Goal: Task Accomplishment & Management: Manage account settings

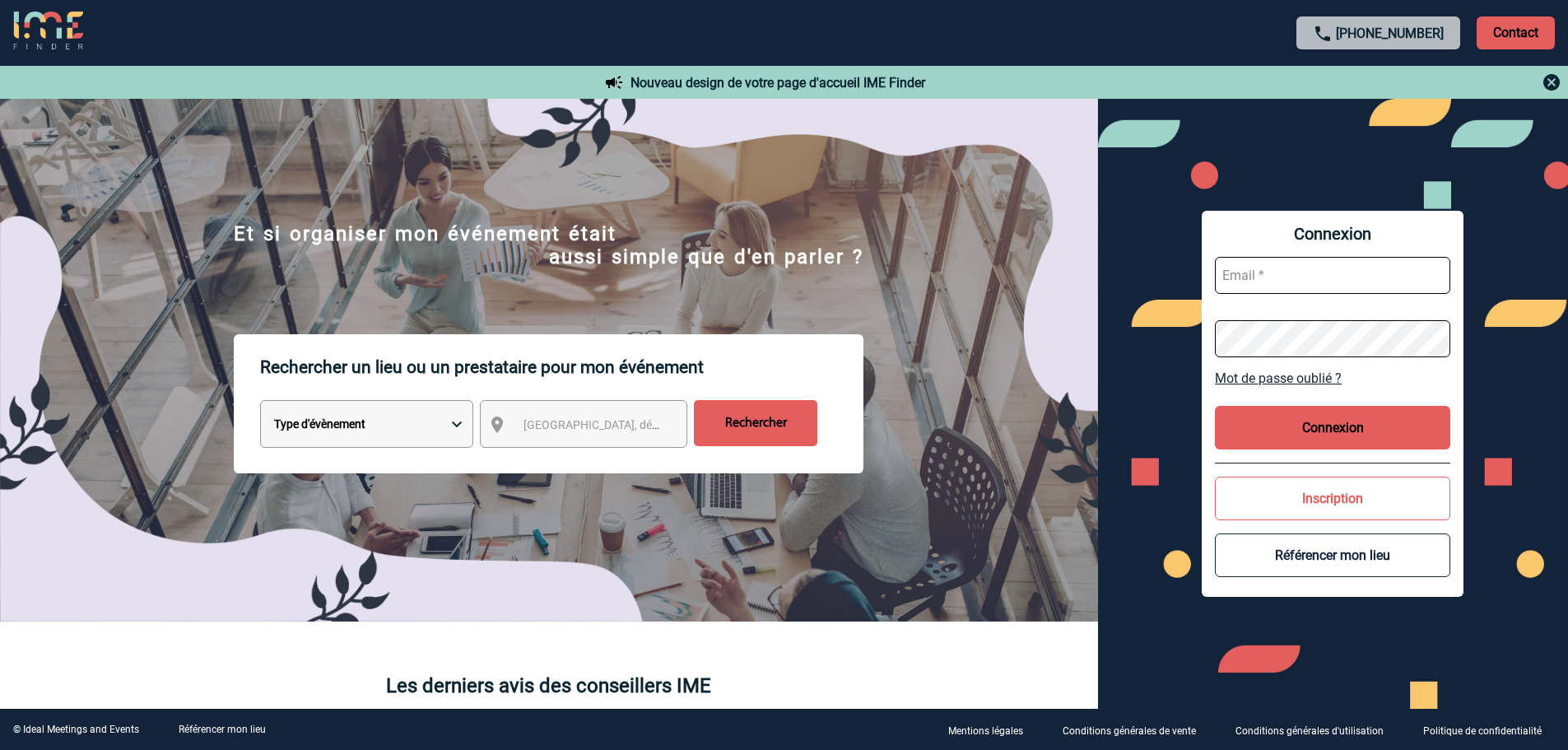
type input "[EMAIL_ADDRESS][DOMAIN_NAME]"
click at [1392, 414] on button "Connexion" at bounding box center [1332, 427] width 235 height 44
click at [1301, 433] on button "Connexion" at bounding box center [1332, 427] width 235 height 44
click at [1317, 426] on button "Connexion" at bounding box center [1332, 427] width 235 height 44
click at [1545, 83] on img at bounding box center [1551, 82] width 20 height 20
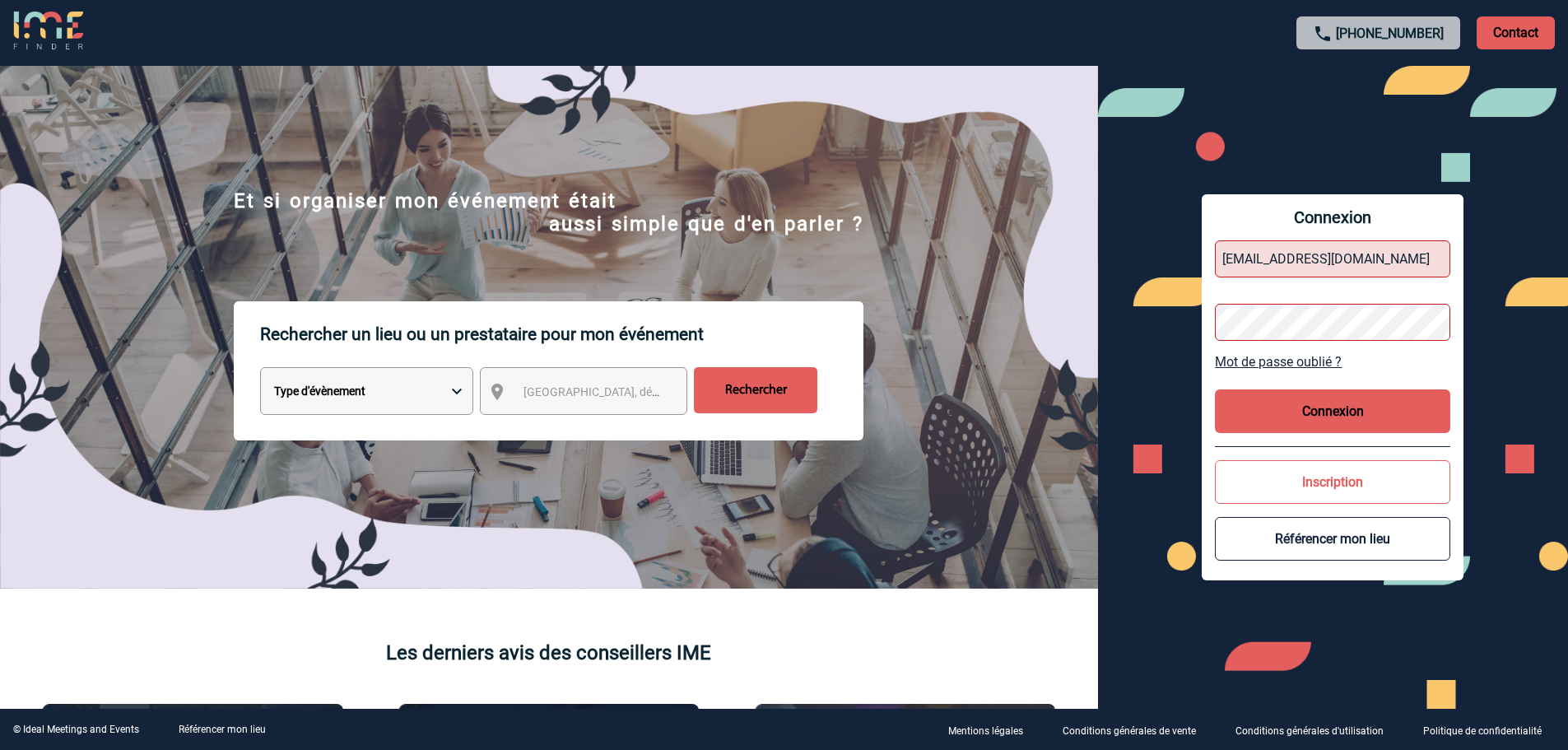
click at [1264, 266] on input "[EMAIL_ADDRESS][DOMAIN_NAME]" at bounding box center [1332, 258] width 235 height 37
click at [1324, 398] on button "Connexion" at bounding box center [1332, 410] width 235 height 44
click at [1310, 422] on button "Connexion" at bounding box center [1332, 410] width 235 height 44
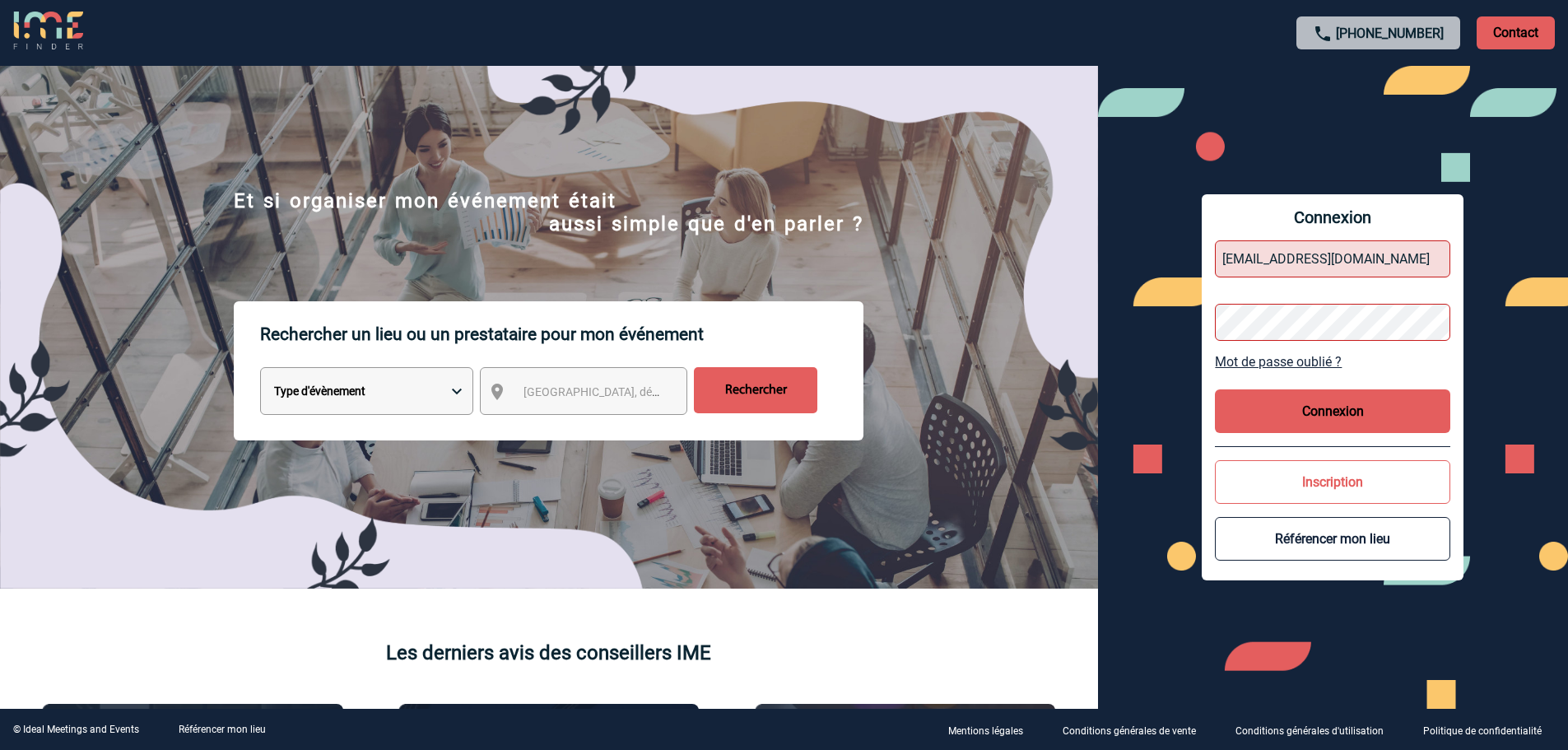
click at [1310, 422] on button "Connexion" at bounding box center [1332, 410] width 235 height 44
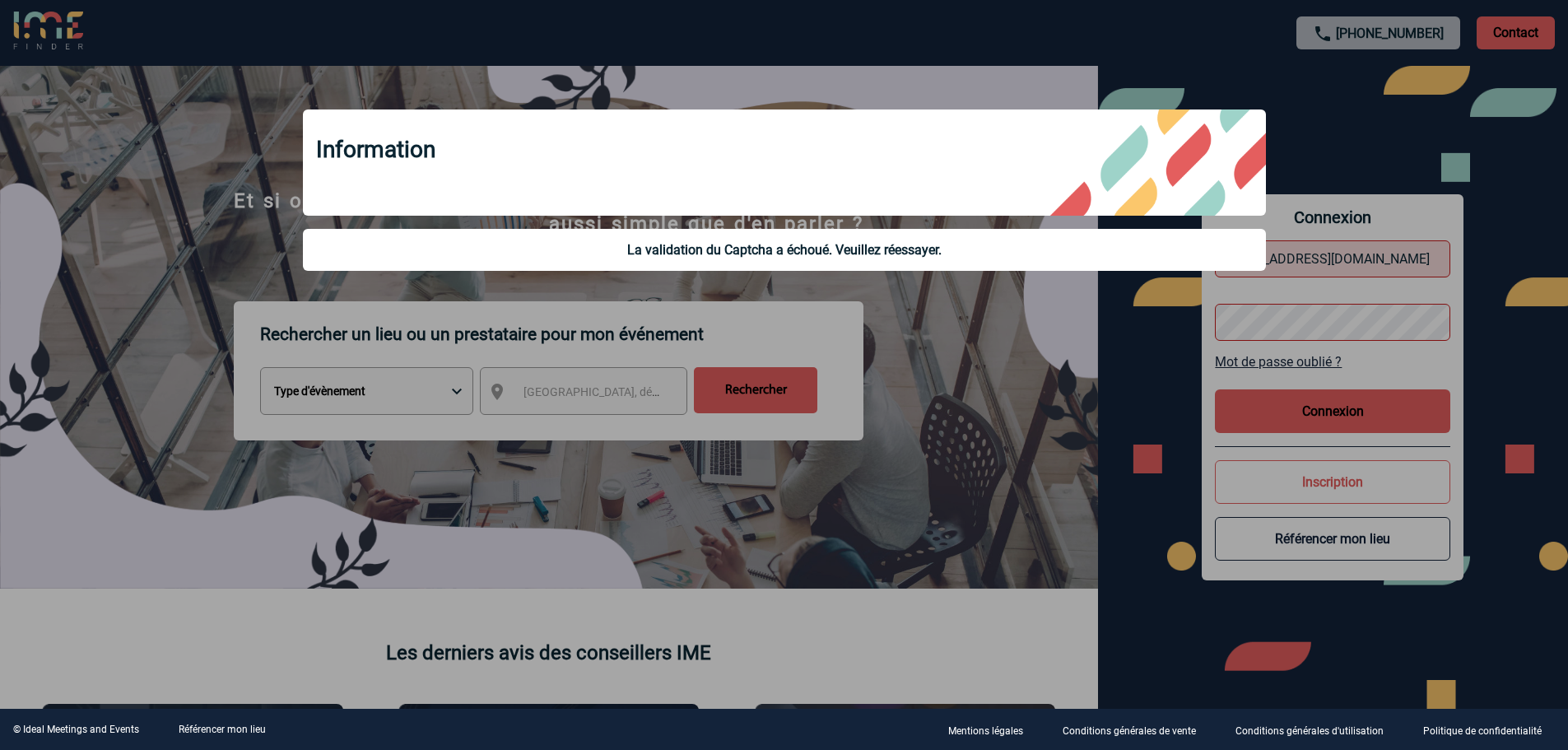
click at [1018, 244] on div "La validation du Captcha a échoué. Veuillez réessayer." at bounding box center [785, 249] width 937 height 15
drag, startPoint x: 891, startPoint y: 253, endPoint x: 880, endPoint y: 253, distance: 11.0
click at [889, 253] on div "La validation du Captcha a échoué. Veuillez réessayer." at bounding box center [785, 249] width 937 height 15
click at [880, 253] on div "La validation du Captcha a échoué. Veuillez réessayer." at bounding box center [785, 249] width 937 height 15
click at [1245, 72] on div at bounding box center [784, 375] width 1568 height 750
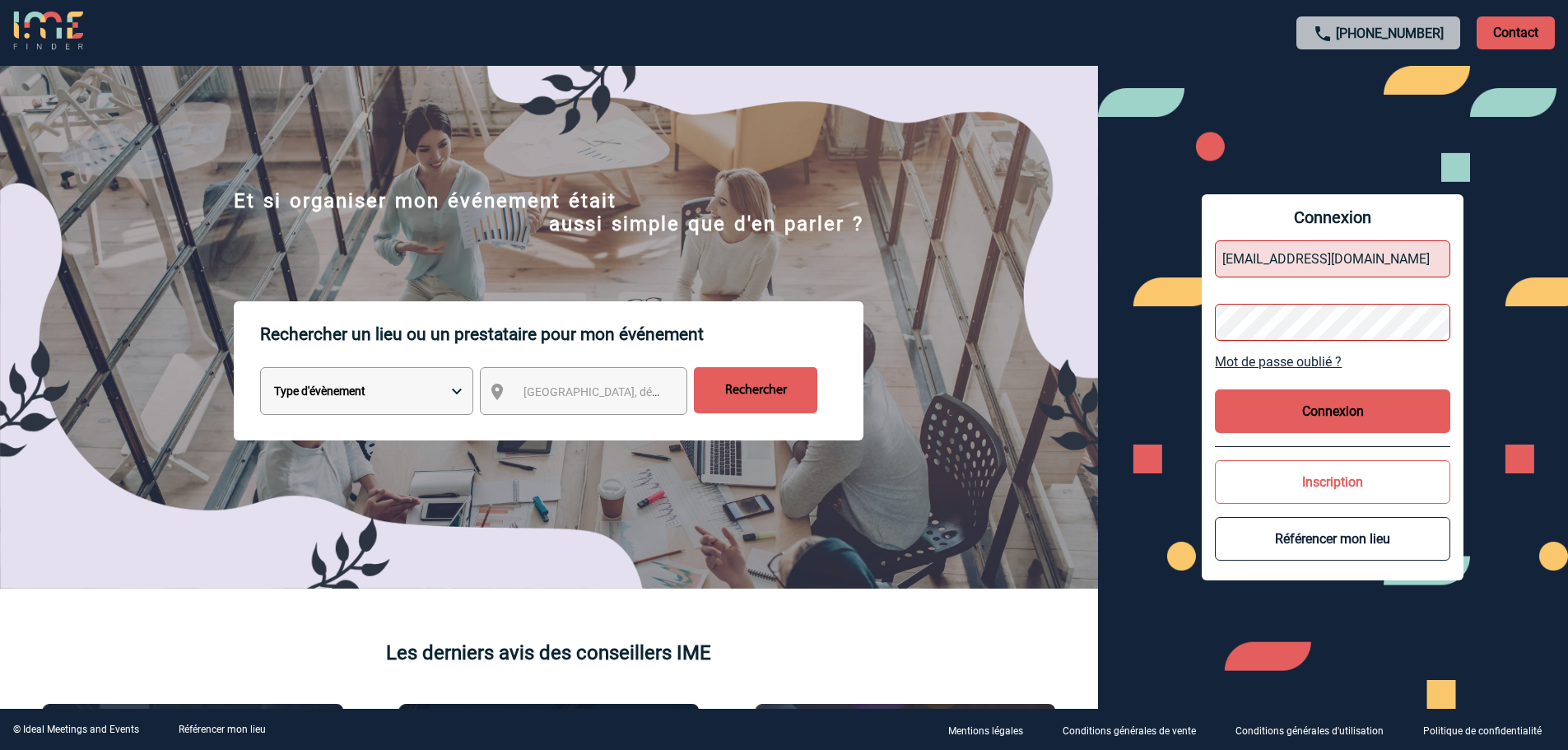
click at [1321, 419] on button "Connexion" at bounding box center [1332, 410] width 235 height 44
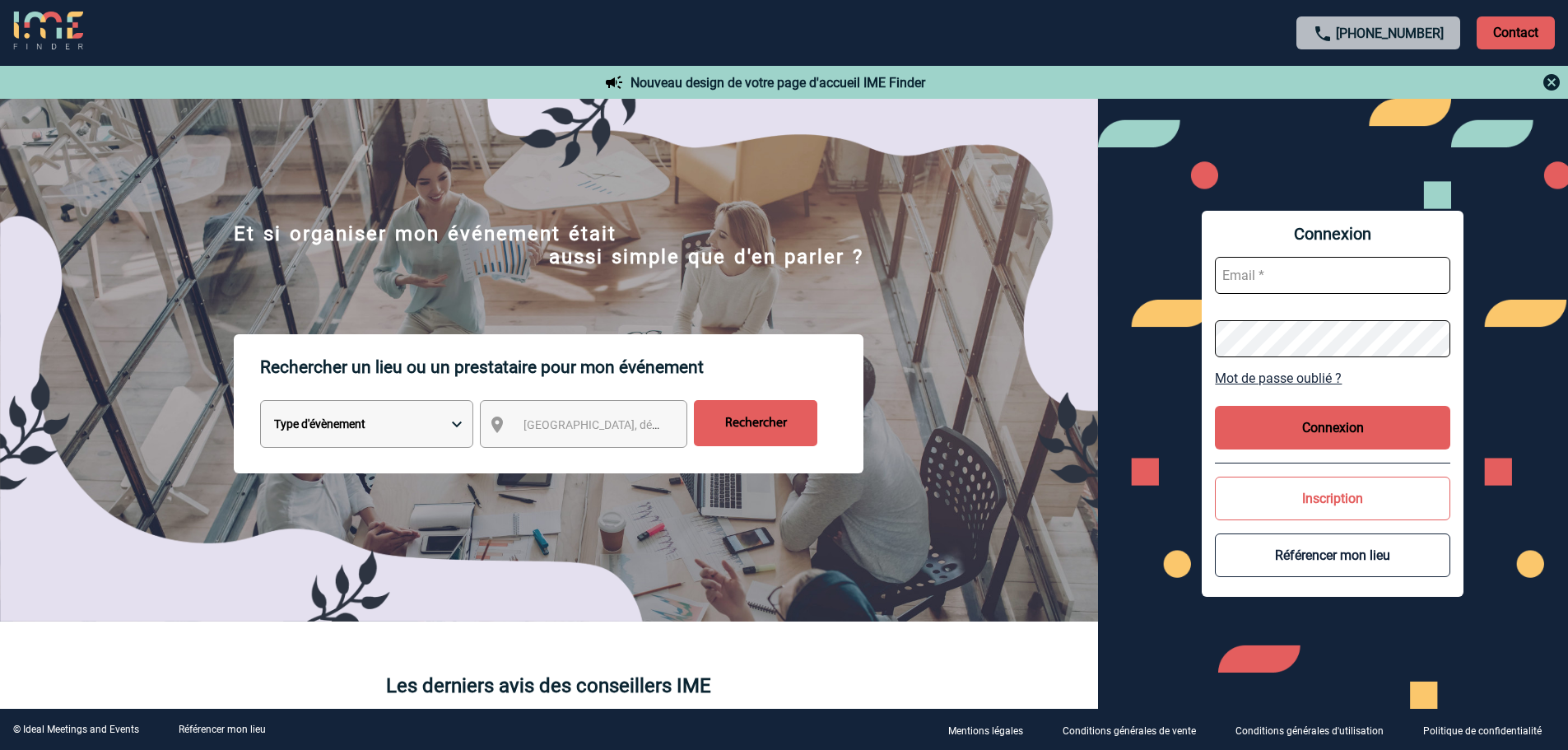
scroll to position [33, 0]
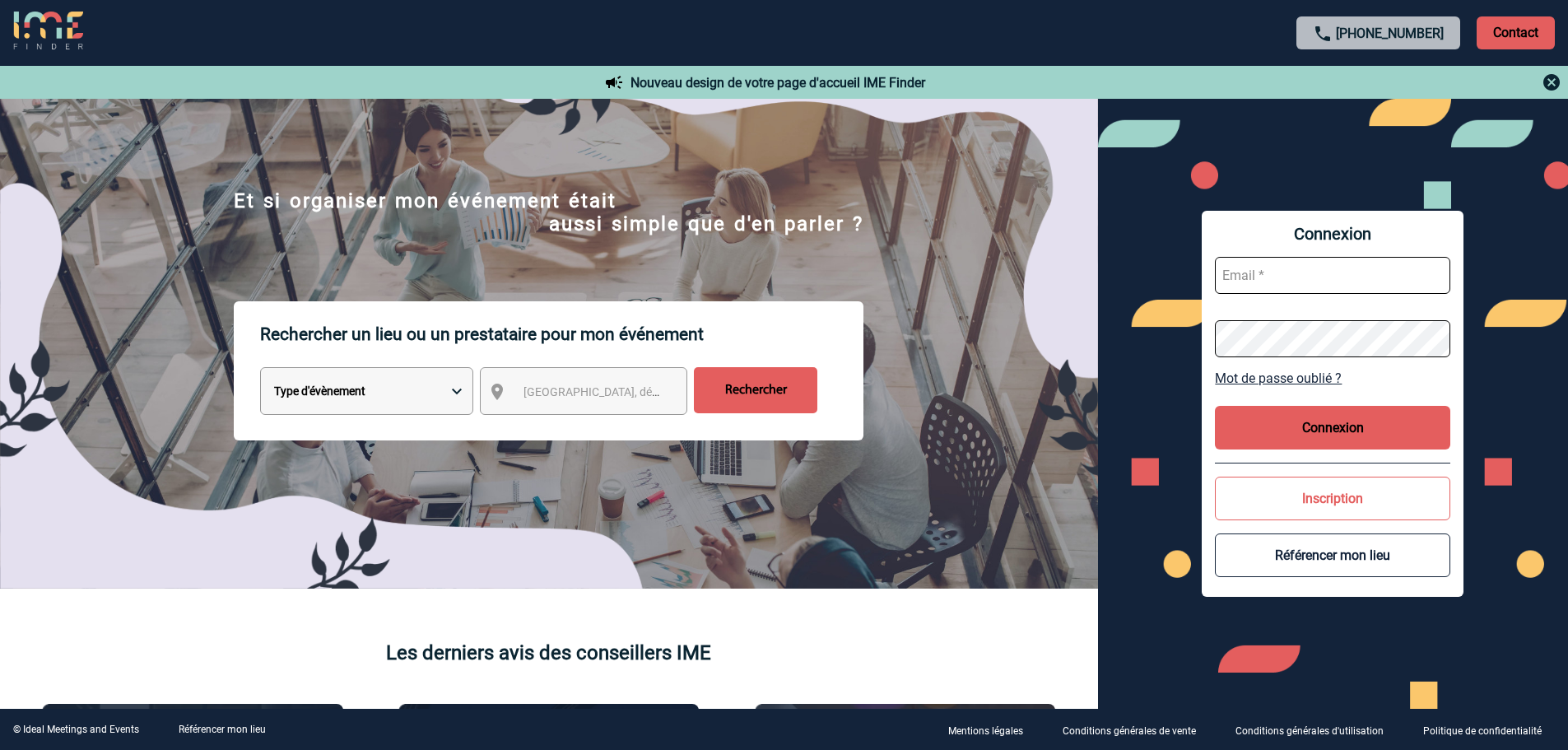
type input "[EMAIL_ADDRESS][DOMAIN_NAME]"
click at [1290, 429] on button "Connexion" at bounding box center [1332, 427] width 235 height 44
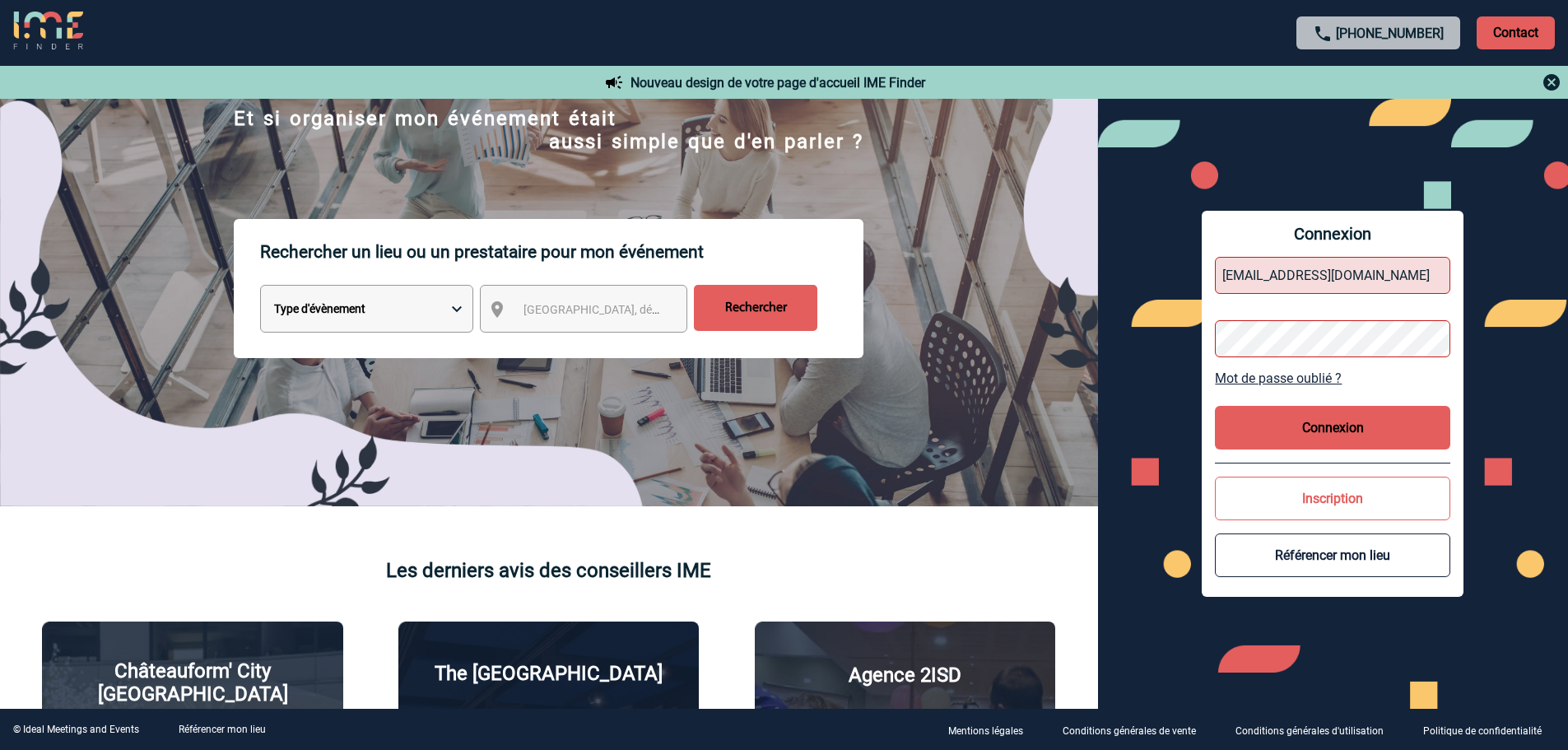
scroll to position [0, 0]
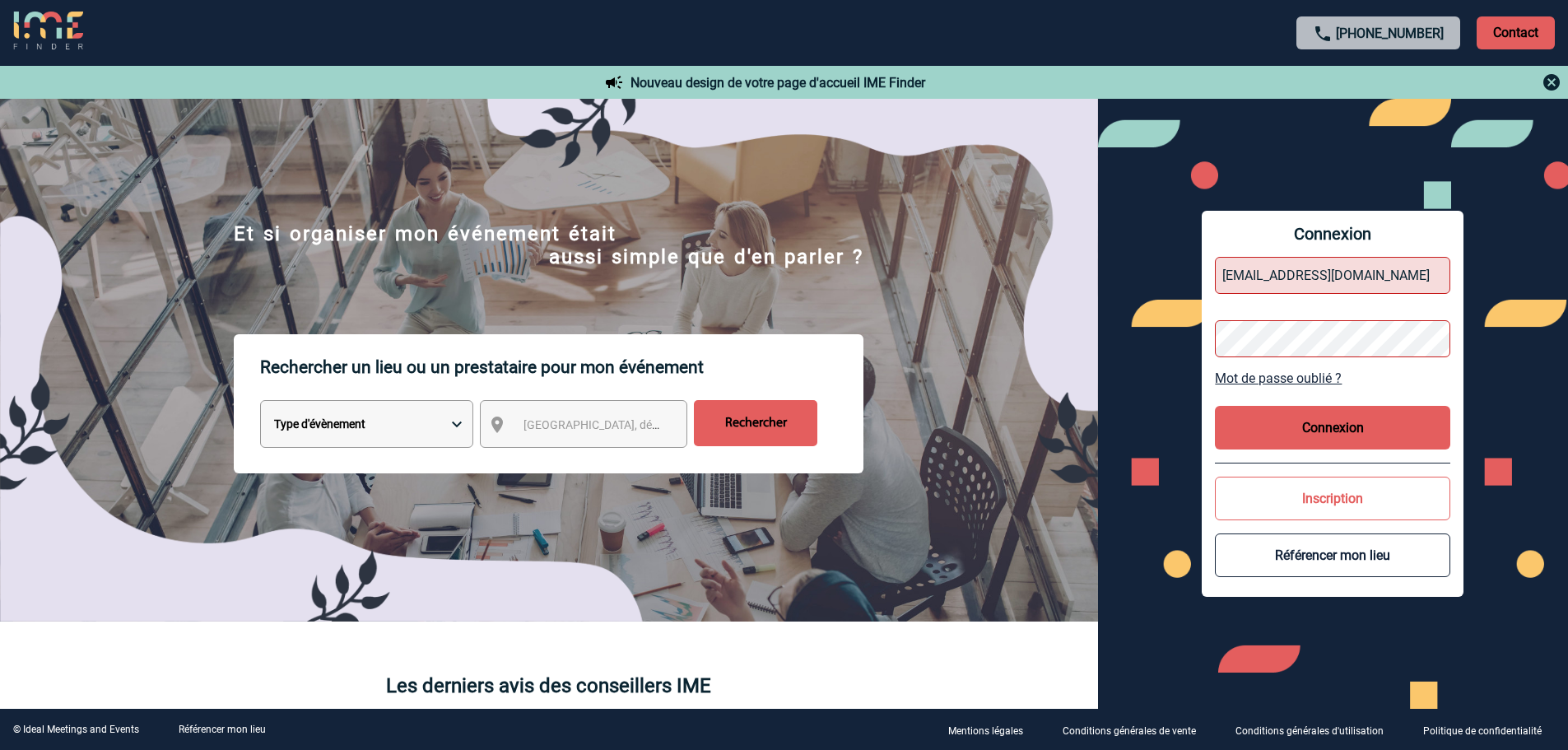
click at [1301, 430] on button "Connexion" at bounding box center [1332, 427] width 235 height 44
click at [1282, 373] on link "Mot de passe oublié ?" at bounding box center [1332, 377] width 235 height 15
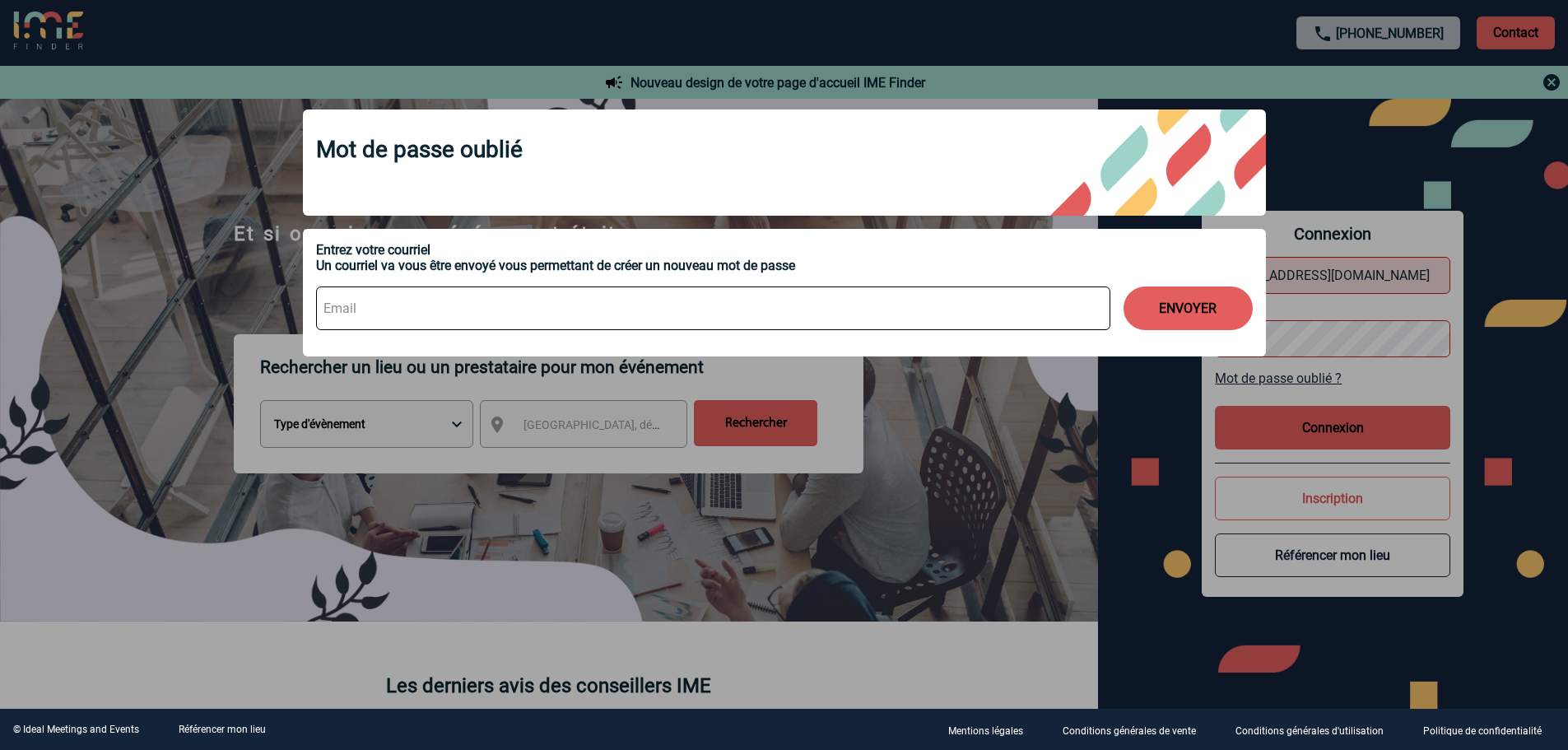
click at [659, 290] on input at bounding box center [713, 308] width 794 height 44
click at [840, 417] on div at bounding box center [784, 375] width 1568 height 750
